Goal: Check status: Check status

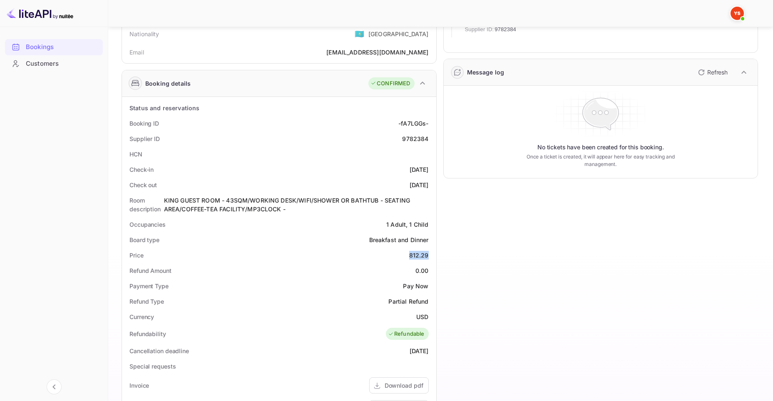
click at [49, 44] on div "Bookings" at bounding box center [62, 47] width 73 height 10
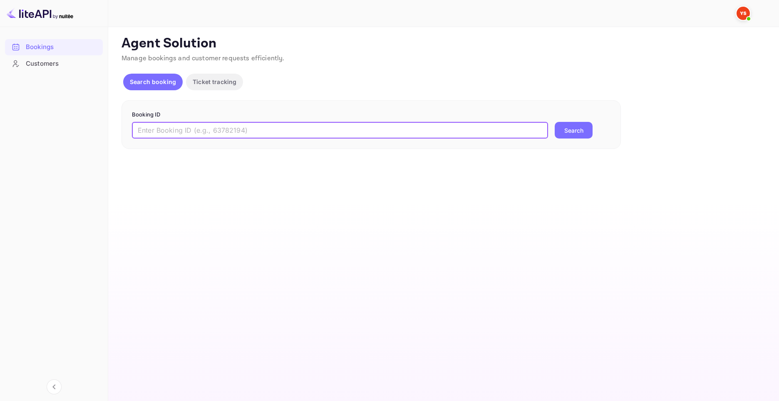
click at [473, 133] on input "text" at bounding box center [340, 130] width 416 height 17
paste input "9733258"
type input "9733258"
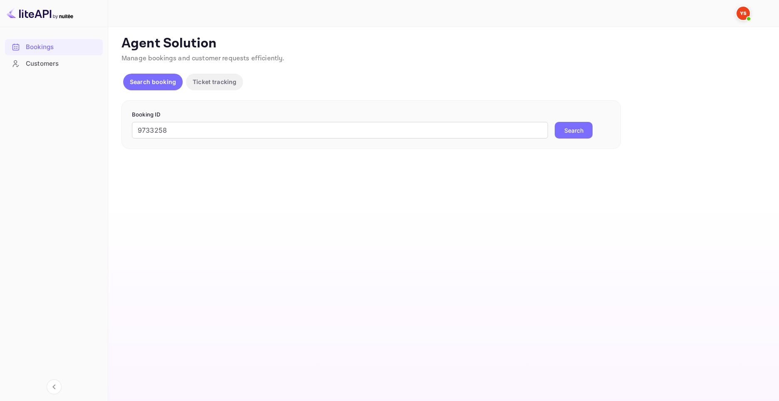
click at [556, 131] on button "Search" at bounding box center [574, 130] width 38 height 17
